Goal: Task Accomplishment & Management: Use online tool/utility

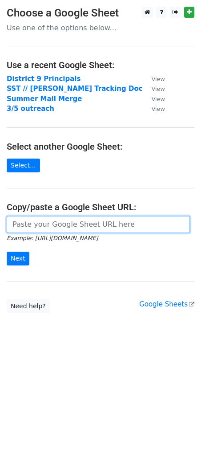
click at [61, 226] on input "url" at bounding box center [99, 224] width 184 height 17
paste input "[URL][DOMAIN_NAME]"
type input "[URL][DOMAIN_NAME]"
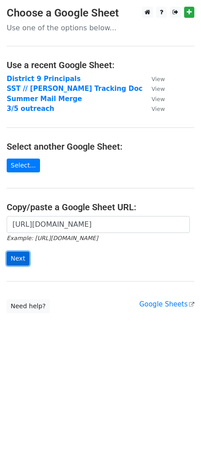
scroll to position [0, 0]
click at [27, 260] on input "Next" at bounding box center [18, 259] width 23 height 14
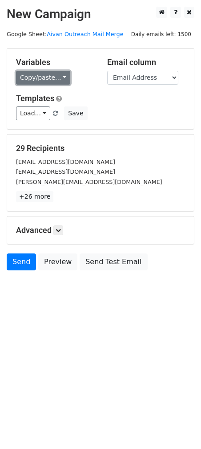
click at [37, 76] on link "Copy/paste..." at bounding box center [43, 78] width 54 height 14
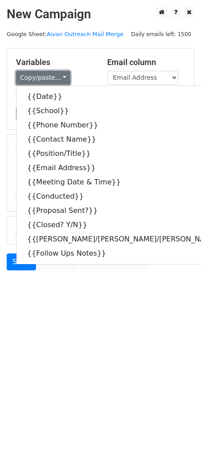
click at [37, 76] on link "Copy/paste..." at bounding box center [43, 78] width 54 height 14
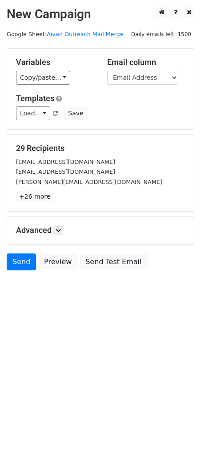
click at [122, 104] on div "Templates Load... Intro Email Inbound Lead Email Outreach - Summer District Out…" at bounding box center [100, 107] width 183 height 27
click at [33, 117] on link "Load..." at bounding box center [33, 114] width 34 height 14
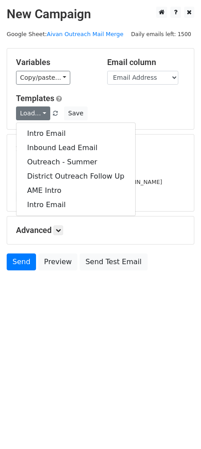
click at [152, 118] on div "Load... Intro Email Inbound Lead Email Outreach - Summer District Outreach Foll…" at bounding box center [100, 114] width 183 height 14
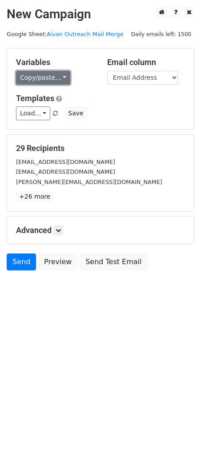
click at [48, 81] on link "Copy/paste..." at bounding box center [43, 78] width 54 height 14
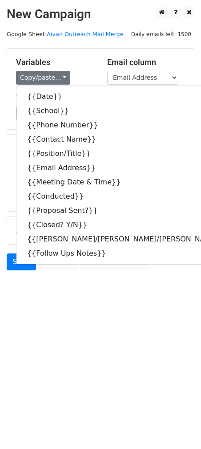
click at [168, 117] on div "Load... Intro Email Inbound Lead Email Outreach - Summer District Outreach Foll…" at bounding box center [100, 114] width 183 height 14
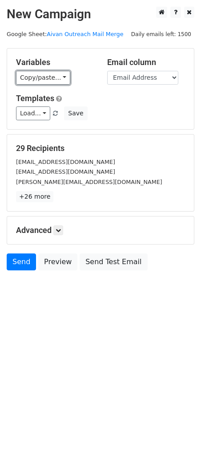
click at [29, 77] on link "Copy/paste..." at bounding box center [43, 78] width 54 height 14
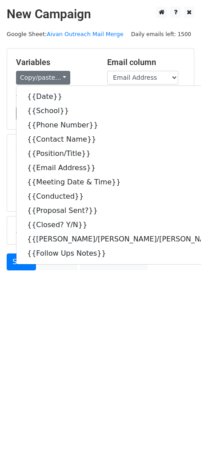
click at [159, 165] on div "tjordan12@schools.nyc.gov" at bounding box center [100, 162] width 183 height 10
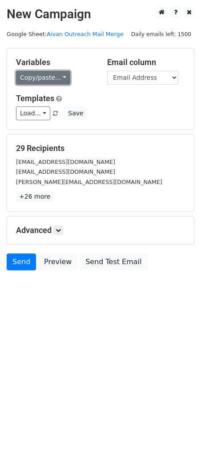
click at [44, 84] on link "Copy/paste..." at bounding box center [43, 78] width 54 height 14
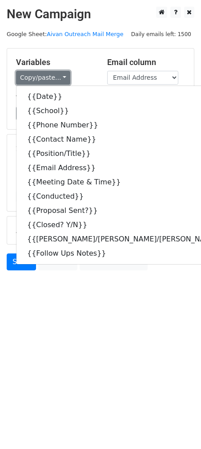
click at [43, 83] on link "Copy/paste..." at bounding box center [43, 78] width 54 height 14
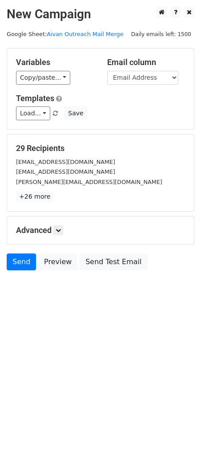
click at [100, 106] on div "Templates Load... Intro Email Inbound Lead Email Outreach - Summer District Out…" at bounding box center [100, 107] width 183 height 27
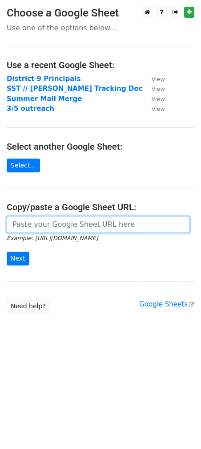
click at [46, 225] on input "url" at bounding box center [99, 224] width 184 height 17
paste input "[URL][DOMAIN_NAME]"
type input "[URL][DOMAIN_NAME]"
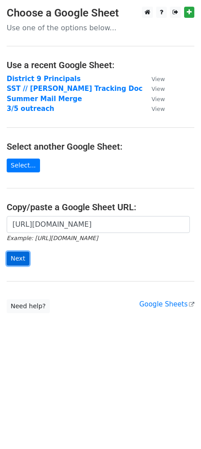
scroll to position [0, 0]
click at [19, 262] on input "Next" at bounding box center [18, 259] width 23 height 14
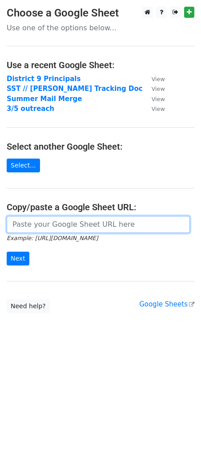
click at [47, 223] on input "url" at bounding box center [99, 224] width 184 height 17
paste input "https://docs.google.com/spreadsheets/d/1o_ZLyhonM_Ye-kZbSyPaVakUpBPnTtojjNfLvnZ…"
type input "https://docs.google.com/spreadsheets/d/1o_ZLyhonM_Ye-kZbSyPaVakUpBPnTtojjNfLvnZ…"
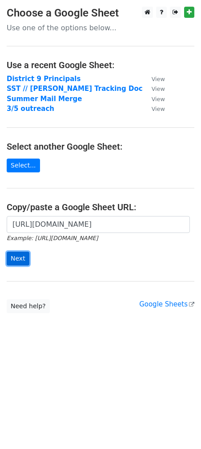
scroll to position [0, 0]
click at [13, 258] on input "Next" at bounding box center [18, 259] width 23 height 14
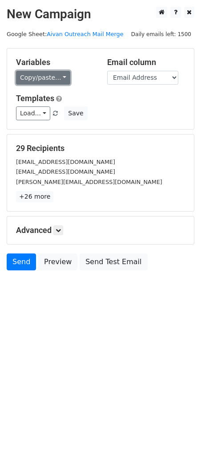
click at [34, 80] on link "Copy/paste..." at bounding box center [43, 78] width 54 height 14
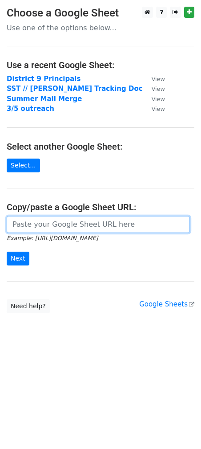
click at [60, 232] on input "url" at bounding box center [99, 224] width 184 height 17
paste input "[URL][DOMAIN_NAME]"
type input "[URL][DOMAIN_NAME]"
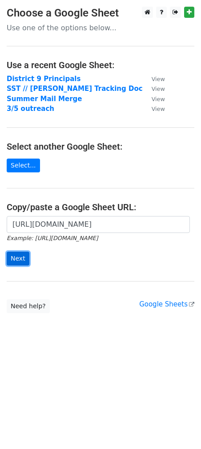
click at [18, 260] on input "Next" at bounding box center [18, 259] width 23 height 14
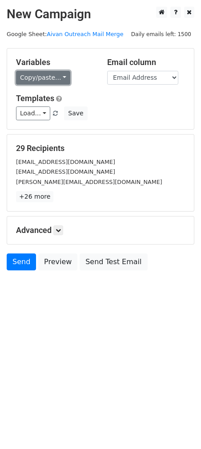
click at [45, 76] on link "Copy/paste..." at bounding box center [43, 78] width 54 height 14
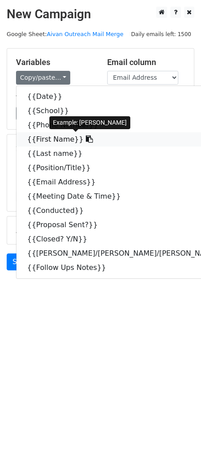
click at [52, 138] on link "{{First Name}}" at bounding box center [143, 139] width 255 height 14
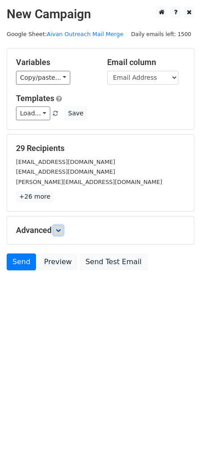
click at [58, 229] on icon at bounding box center [58, 230] width 5 height 5
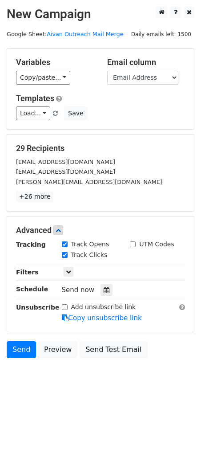
click at [130, 197] on p "+26 more" at bounding box center [100, 196] width 169 height 11
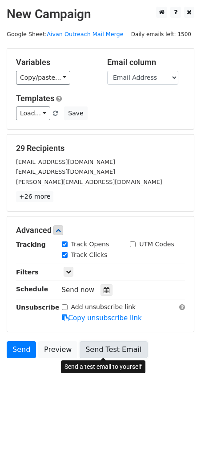
click at [111, 345] on link "Send Test Email" at bounding box center [114, 349] width 68 height 17
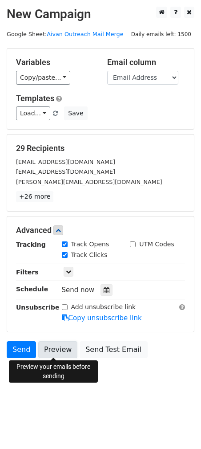
click at [59, 349] on link "Preview" at bounding box center [57, 349] width 39 height 17
click at [64, 351] on link "Preview" at bounding box center [57, 349] width 39 height 17
click at [66, 352] on link "Preview" at bounding box center [57, 349] width 39 height 17
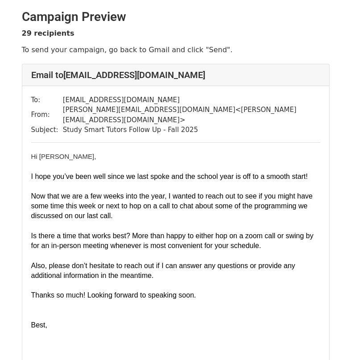
scroll to position [45, 0]
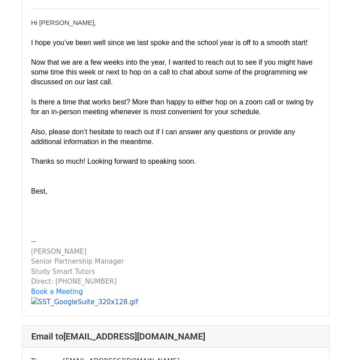
scroll to position [89, 0]
